Goal: Information Seeking & Learning: Learn about a topic

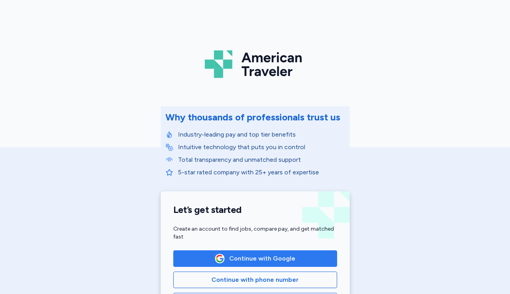
click at [240, 258] on span "Continue with Google" at bounding box center [262, 258] width 66 height 9
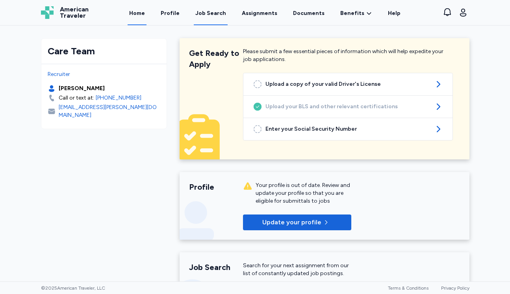
click at [220, 17] on div "Job Search" at bounding box center [210, 13] width 31 height 8
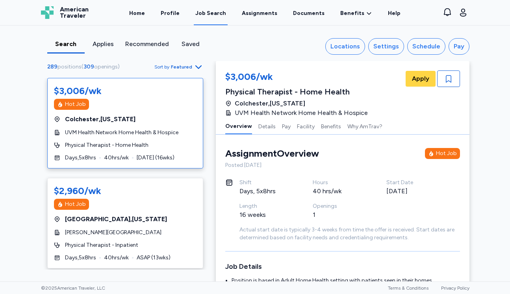
click at [169, 64] on span "Sort by" at bounding box center [161, 67] width 15 height 6
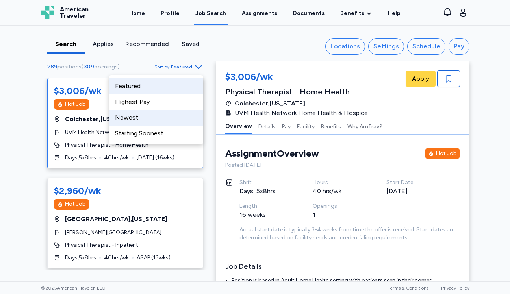
click at [160, 124] on div "Newest" at bounding box center [156, 118] width 95 height 16
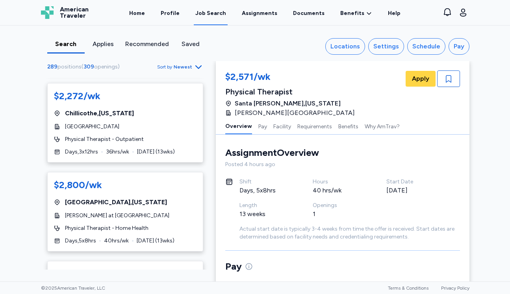
scroll to position [1516, 0]
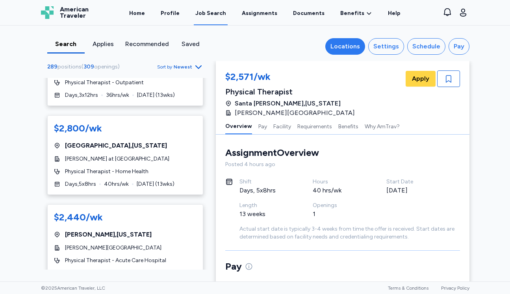
click at [354, 48] on div "Locations" at bounding box center [346, 46] width 30 height 9
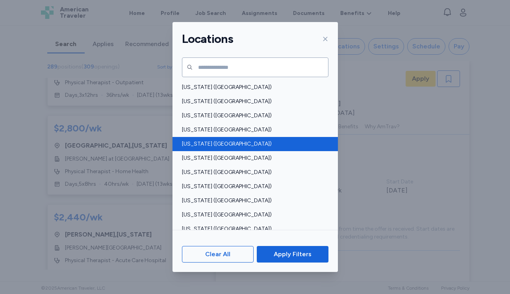
click at [247, 143] on span "[US_STATE] ([GEOGRAPHIC_DATA])" at bounding box center [253, 144] width 142 height 8
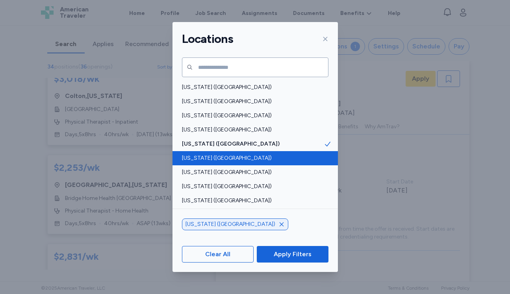
click at [233, 158] on span "[US_STATE] ([GEOGRAPHIC_DATA])" at bounding box center [253, 158] width 142 height 8
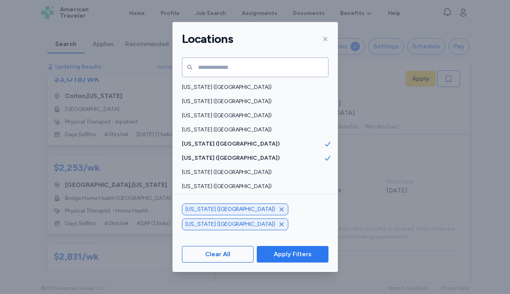
click at [269, 255] on span "Apply Filters" at bounding box center [292, 254] width 59 height 9
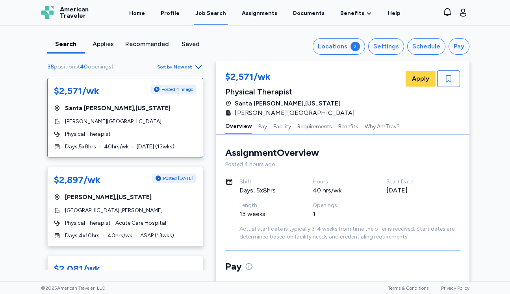
click at [184, 66] on span "Newest" at bounding box center [183, 67] width 19 height 6
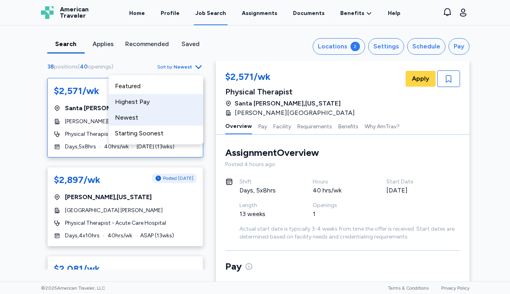
click at [173, 100] on div "Highest Pay" at bounding box center [156, 102] width 95 height 16
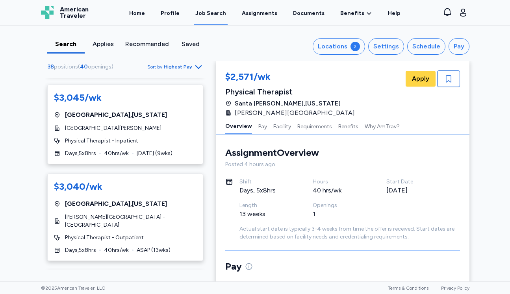
scroll to position [181, 0]
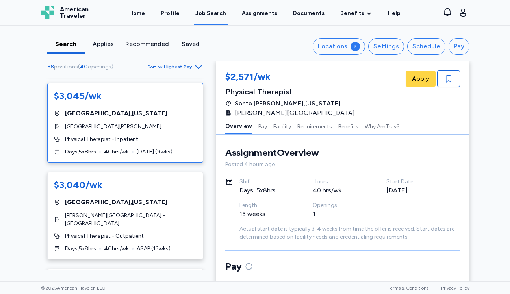
click at [171, 111] on div "$3,045/wk [GEOGRAPHIC_DATA] , [US_STATE] UCSF Health [GEOGRAPHIC_DATA][PERSON_N…" at bounding box center [125, 123] width 156 height 80
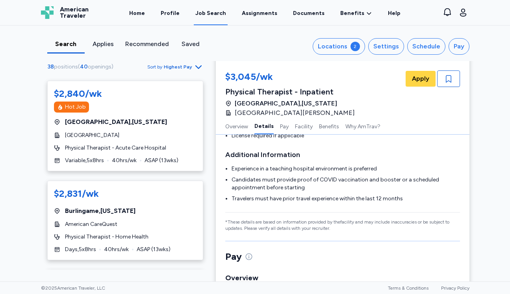
scroll to position [1070, 0]
